Goal: Find specific page/section: Find specific page/section

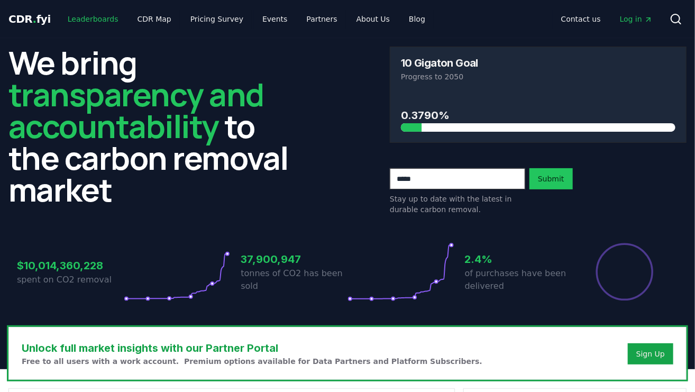
click at [80, 17] on link "Leaderboards" at bounding box center [93, 19] width 68 height 19
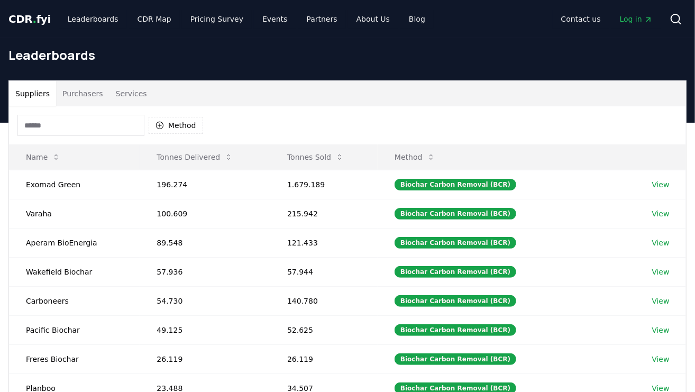
click at [93, 124] on input at bounding box center [80, 125] width 127 height 21
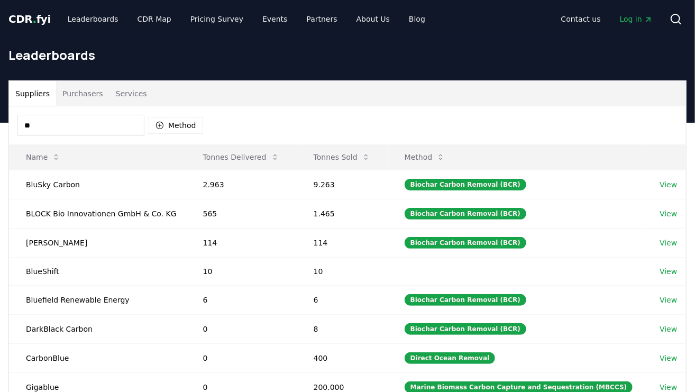
type input "*"
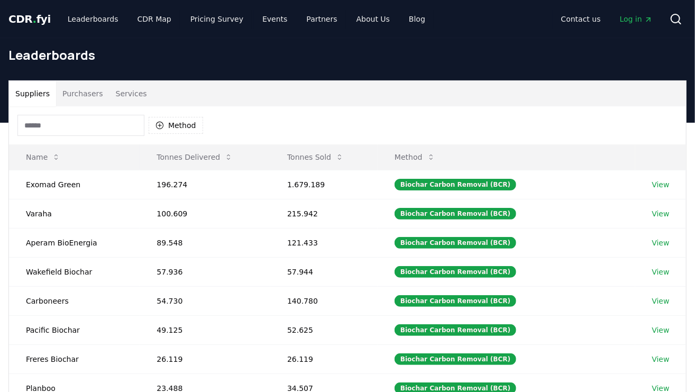
click at [63, 126] on input at bounding box center [80, 125] width 127 height 21
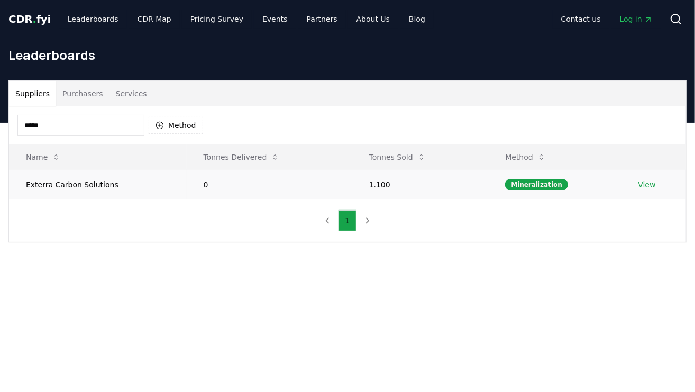
type input "*****"
click at [652, 184] on link "View" at bounding box center [646, 184] width 17 height 11
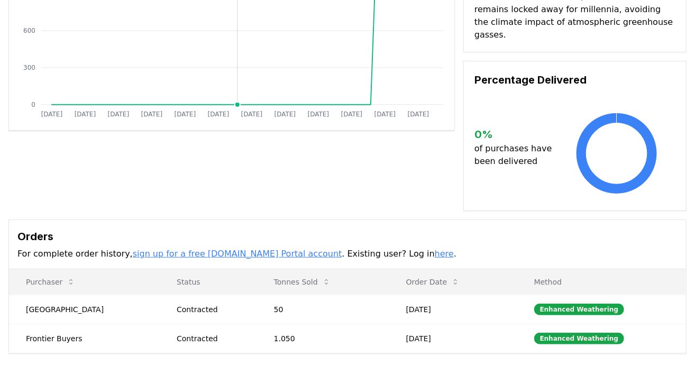
scroll to position [212, 0]
